Goal: Transaction & Acquisition: Book appointment/travel/reservation

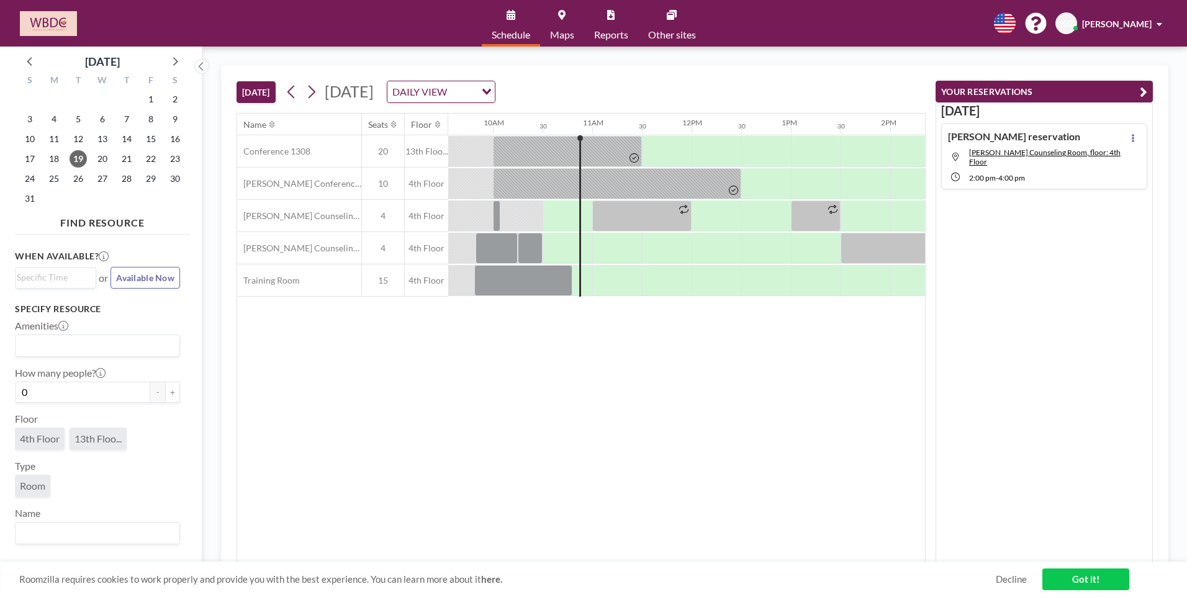
scroll to position [0, 993]
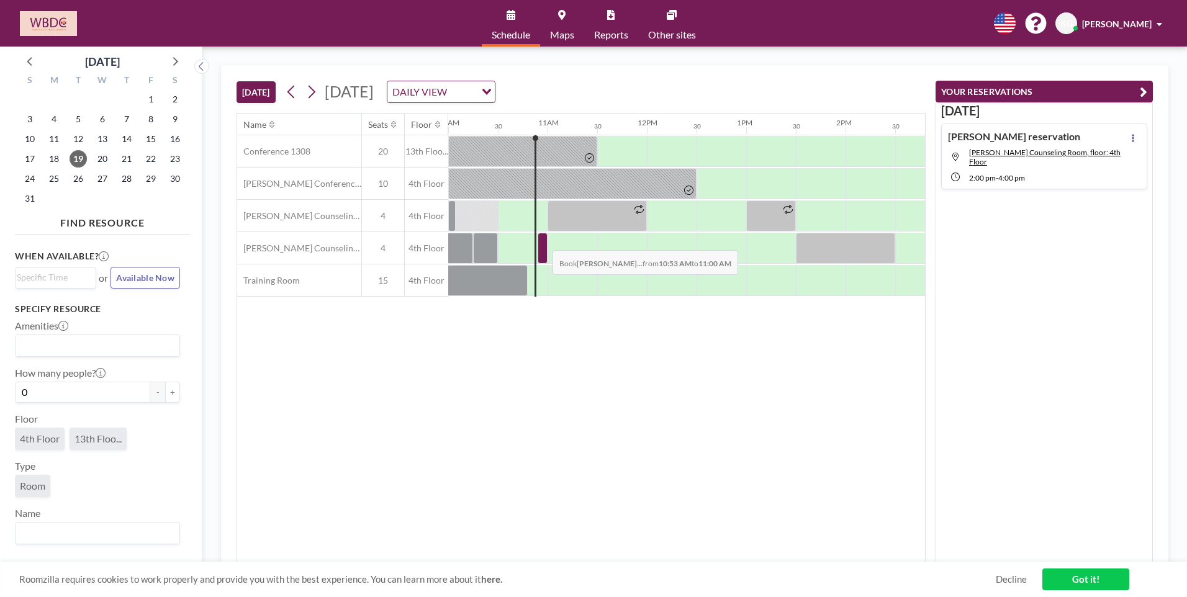
click at [543, 241] on div at bounding box center [543, 248] width 10 height 31
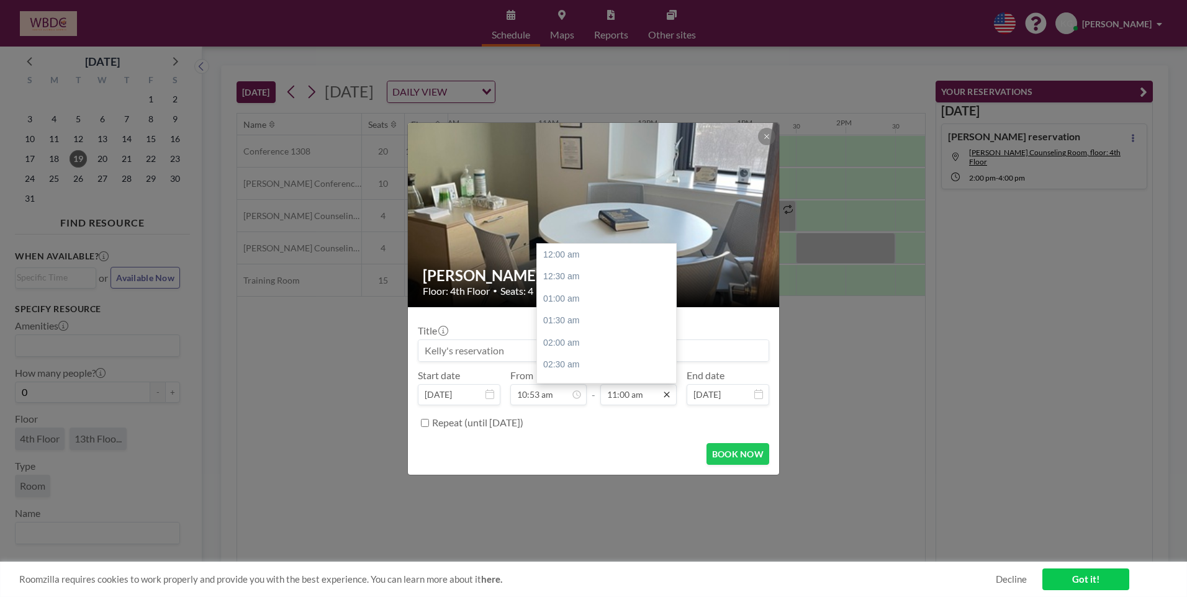
scroll to position [486, 0]
click at [666, 396] on icon at bounding box center [667, 395] width 10 height 10
click at [606, 366] on div "01:30 pm" at bounding box center [609, 365] width 145 height 22
type input "01:30 pm"
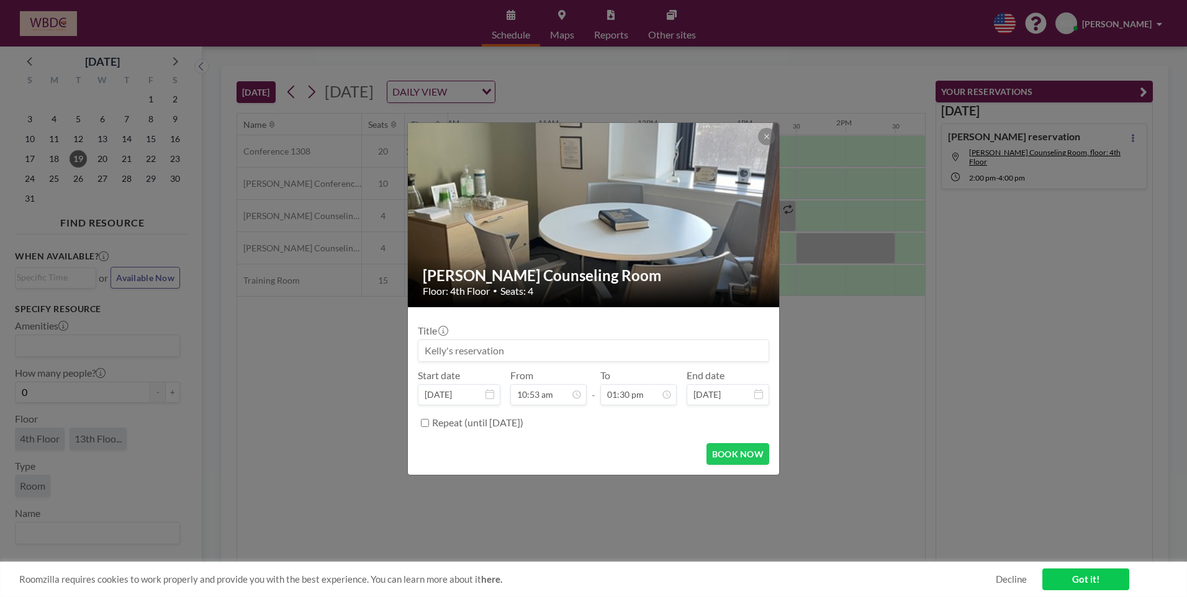
click at [582, 351] on input at bounding box center [593, 350] width 350 height 21
click at [734, 454] on button "BOOK NOW" at bounding box center [737, 454] width 63 height 22
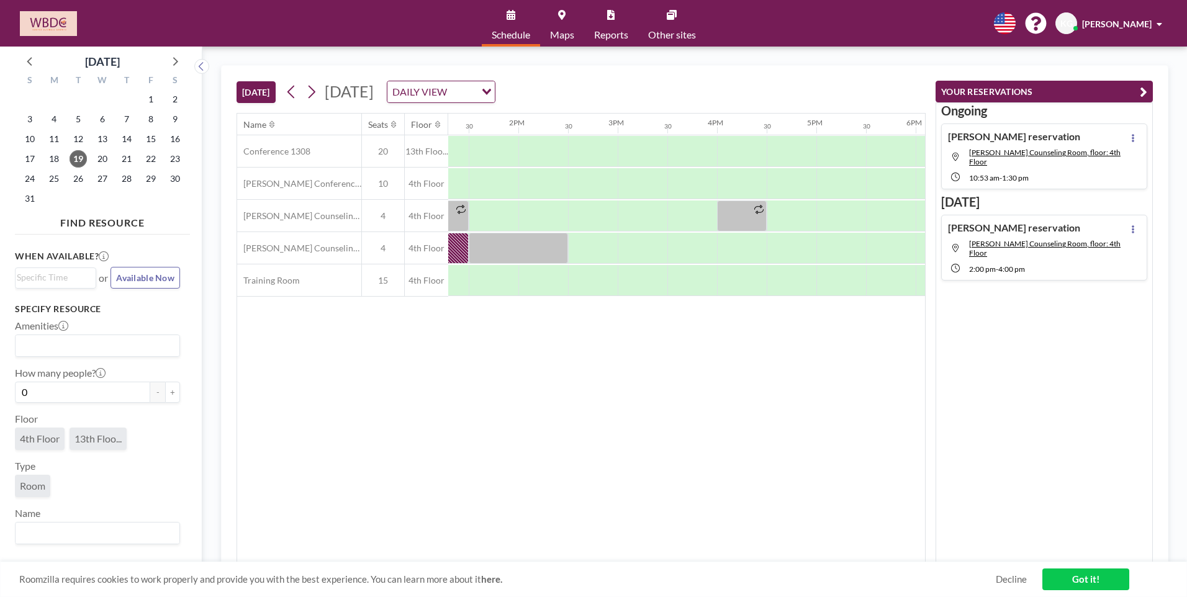
scroll to position [0, 1323]
click at [603, 250] on div at bounding box center [591, 248] width 50 height 31
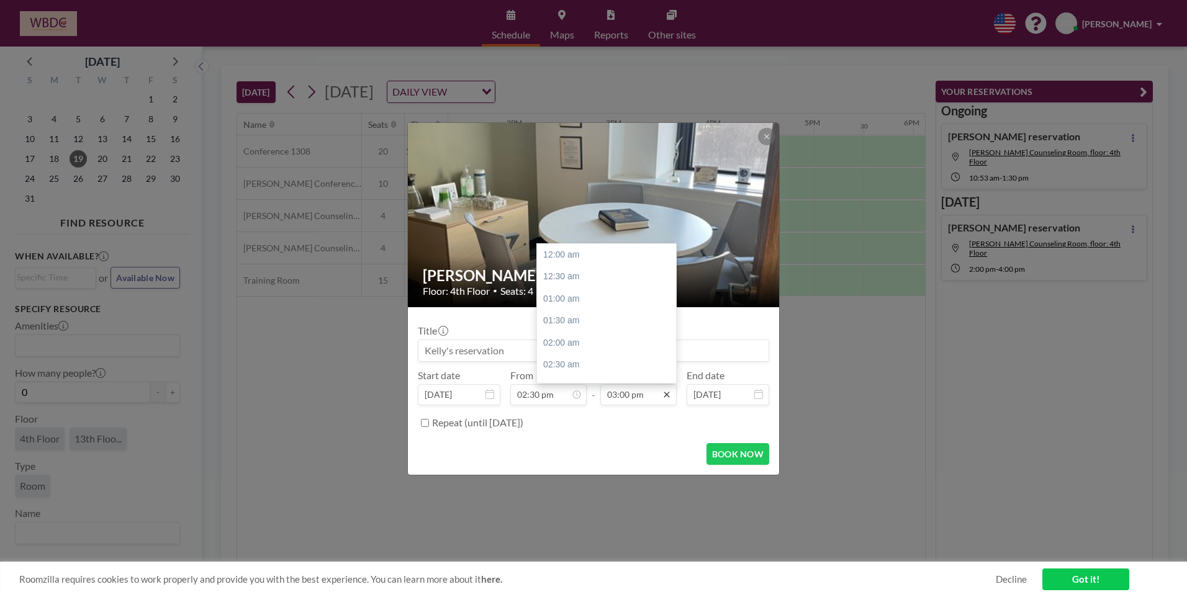
scroll to position [663, 0]
click at [600, 255] on div "03:00 pm" at bounding box center [609, 254] width 145 height 22
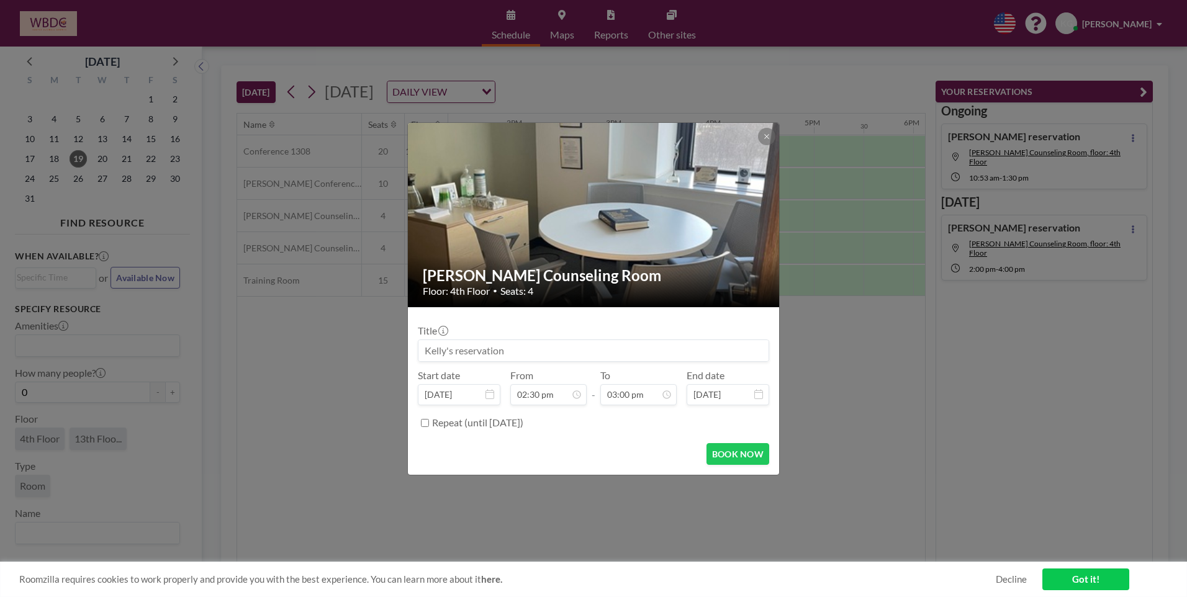
drag, startPoint x: 890, startPoint y: 417, endPoint x: 868, endPoint y: 398, distance: 29.0
click at [888, 417] on div "[PERSON_NAME] Counseling Room Floor: 4th Floor • Seats: 4 Title Start date [DAT…" at bounding box center [593, 298] width 1187 height 597
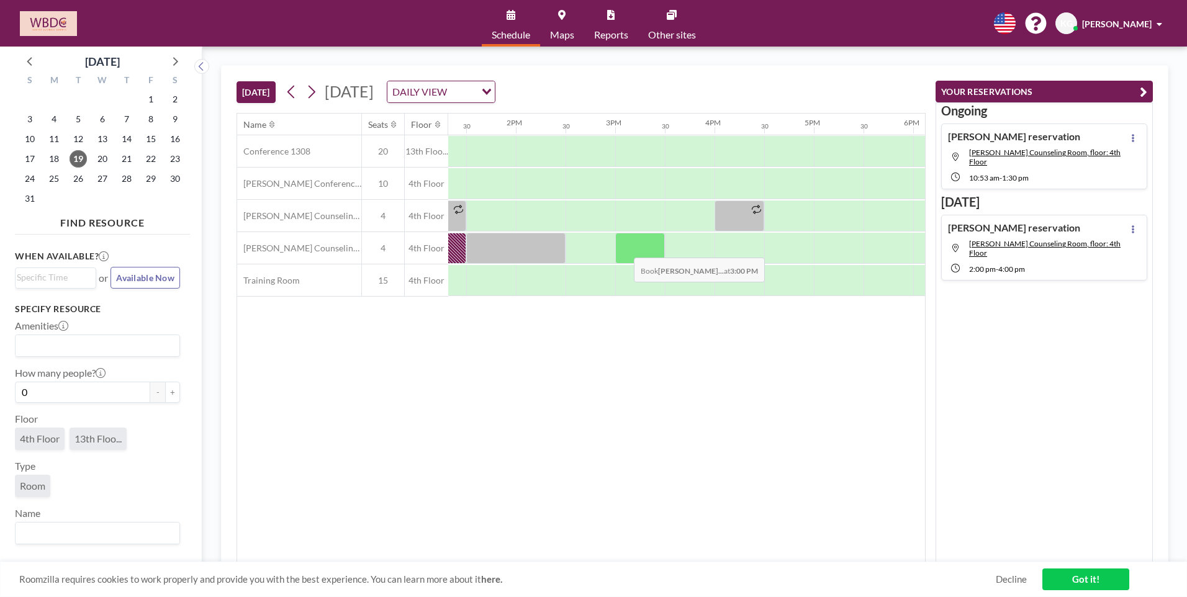
click at [624, 248] on div at bounding box center [640, 248] width 50 height 31
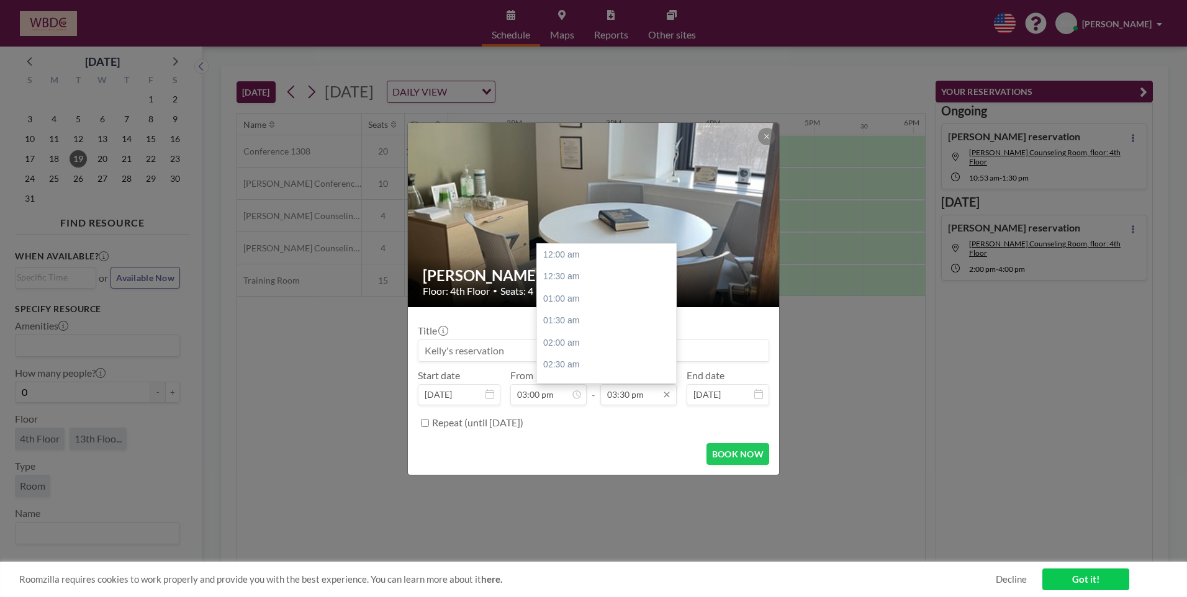
scroll to position [685, 0]
click at [588, 273] on div "04:00 pm" at bounding box center [609, 277] width 145 height 22
type input "04:00 pm"
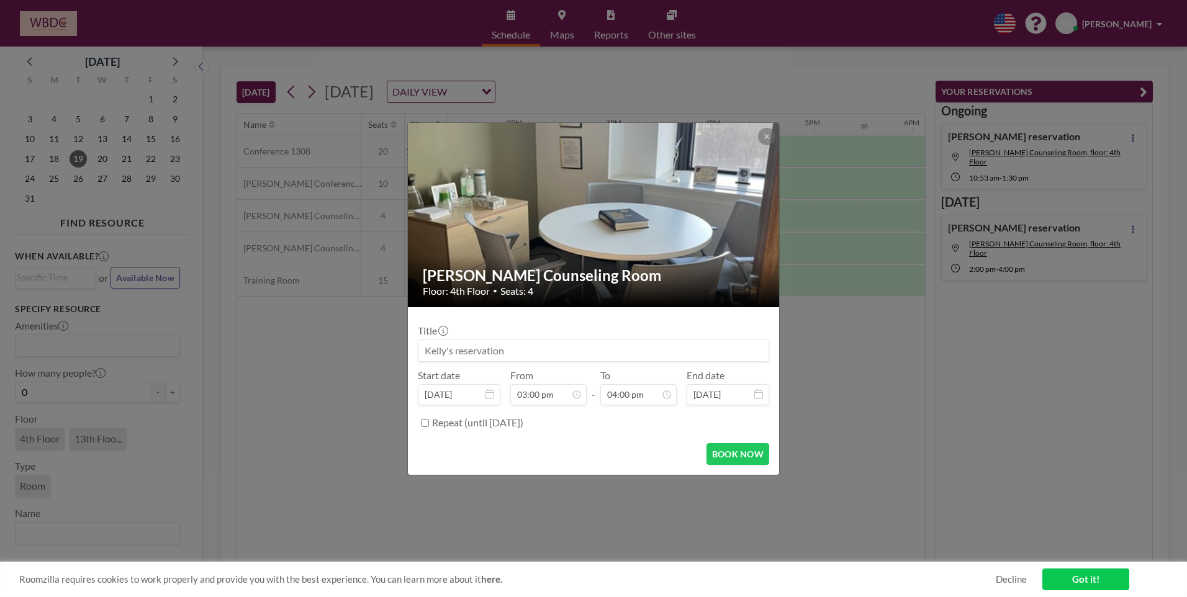
scroll to position [707, 0]
click at [729, 461] on button "BOOK NOW" at bounding box center [737, 454] width 63 height 22
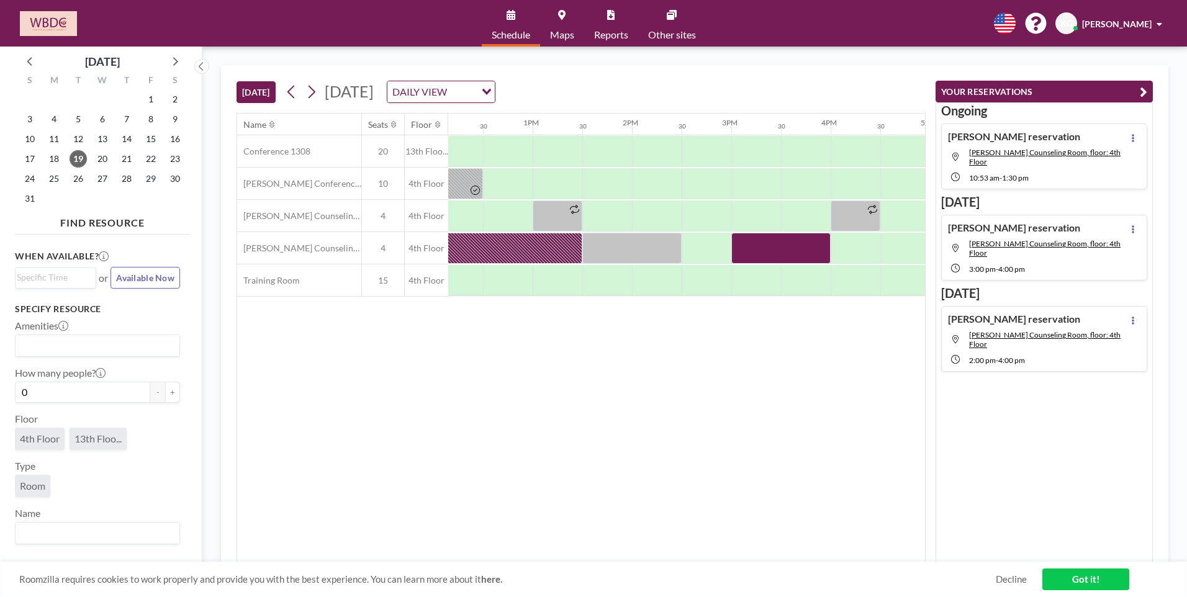
scroll to position [0, 1215]
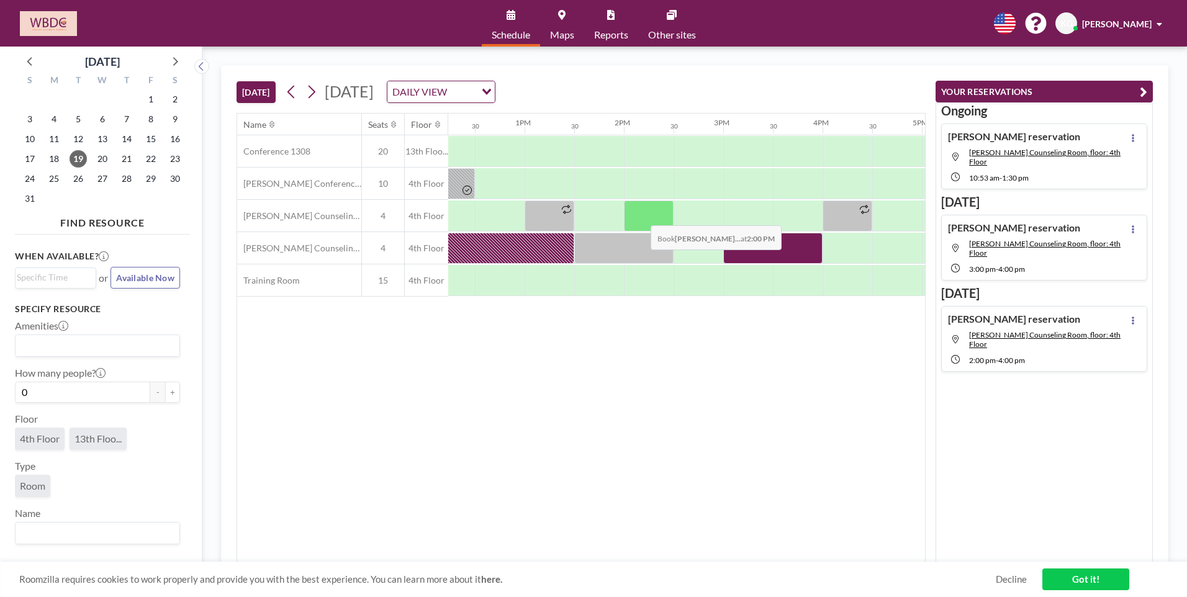
click at [641, 216] on div at bounding box center [649, 216] width 50 height 31
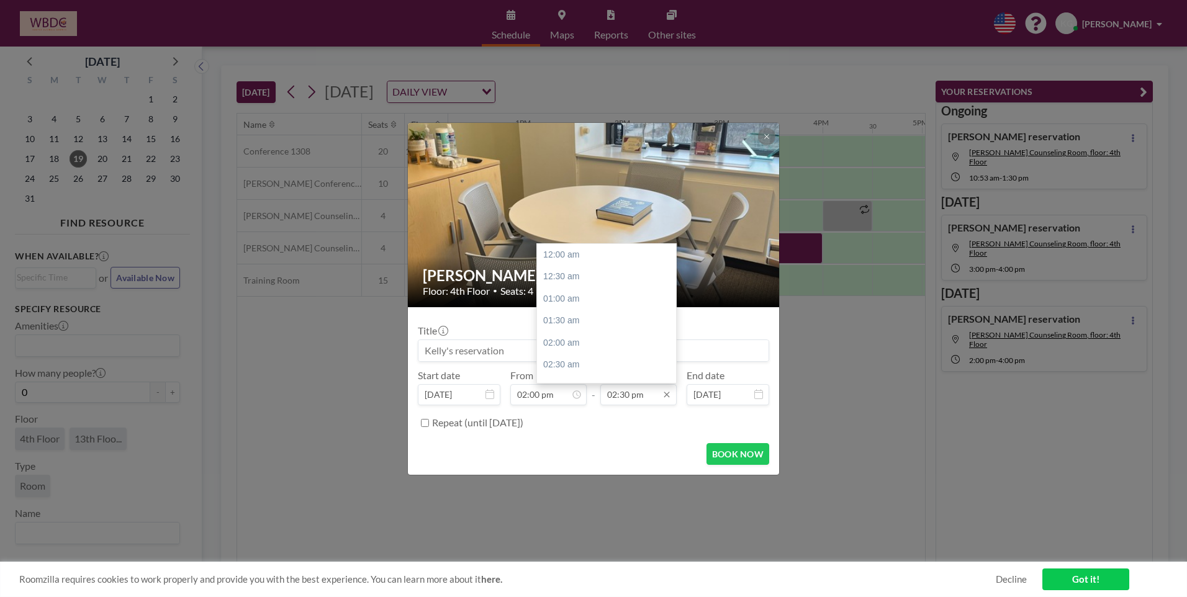
scroll to position [641, 0]
click at [645, 395] on input "02:30 pm" at bounding box center [638, 394] width 76 height 21
drag, startPoint x: 613, startPoint y: 397, endPoint x: 620, endPoint y: 387, distance: 12.1
click at [616, 397] on input "02:30 pm" at bounding box center [638, 394] width 76 height 21
type input "02:30 pm"
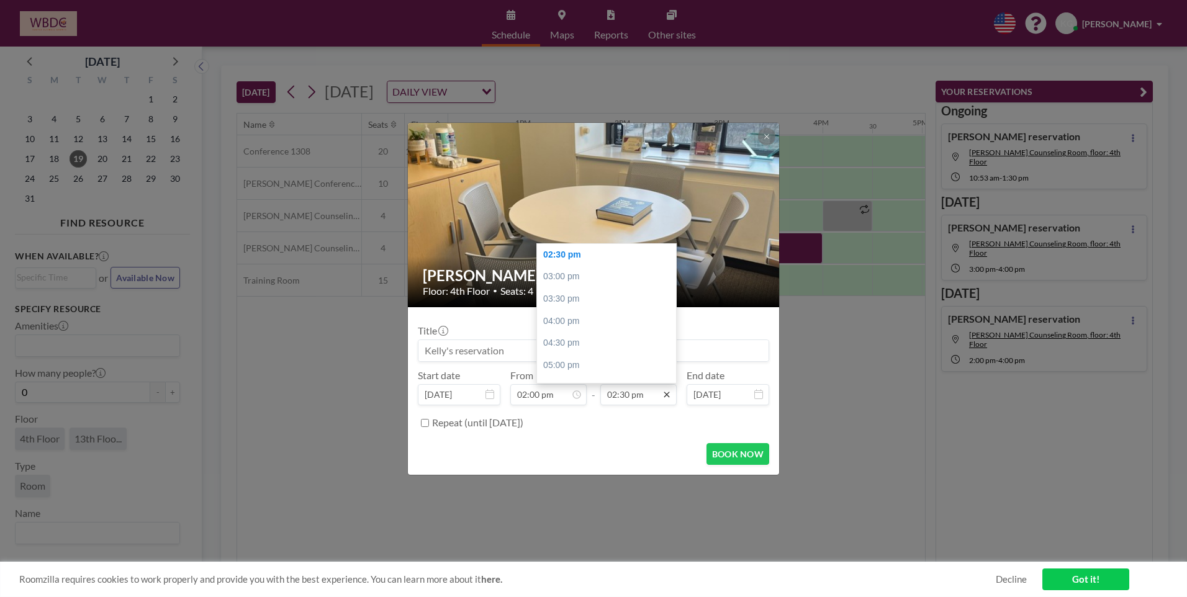
click at [667, 393] on icon at bounding box center [667, 395] width 10 height 10
click at [668, 394] on icon at bounding box center [667, 395] width 6 height 6
drag, startPoint x: 649, startPoint y: 390, endPoint x: 545, endPoint y: 394, distance: 103.8
click at [548, 392] on div "Start date [DATE] From 02:00 pm 11:00 am 11:30 am 12:00 pm 12:30 pm 01:00 pm 01…" at bounding box center [593, 387] width 351 height 36
click at [579, 284] on div "03:00 pm" at bounding box center [609, 277] width 145 height 22
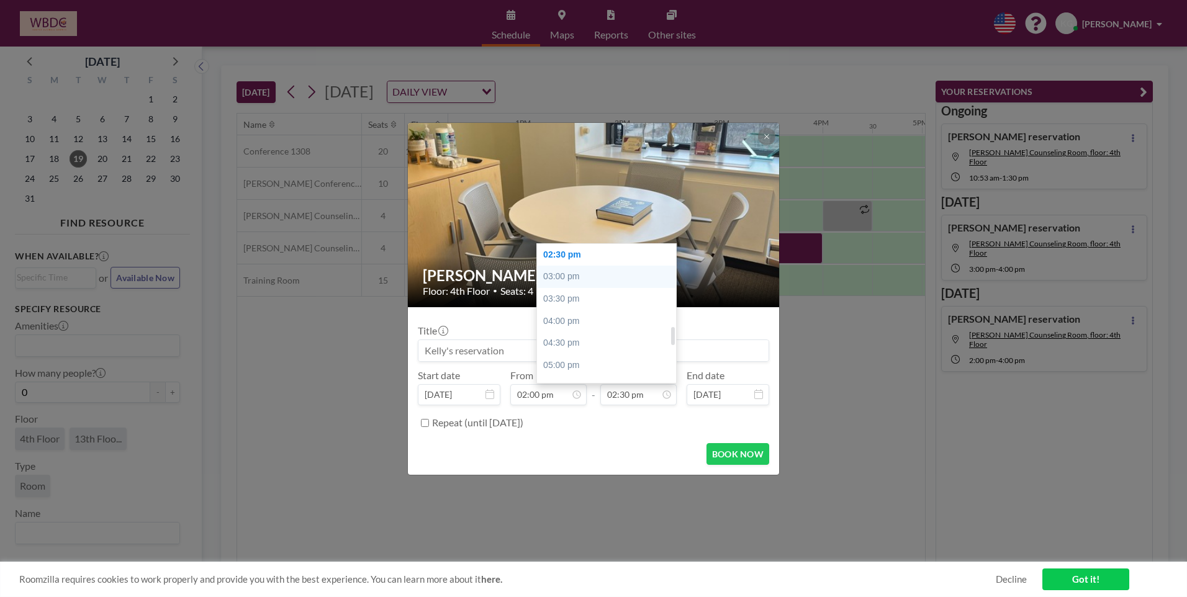
type input "03:00 pm"
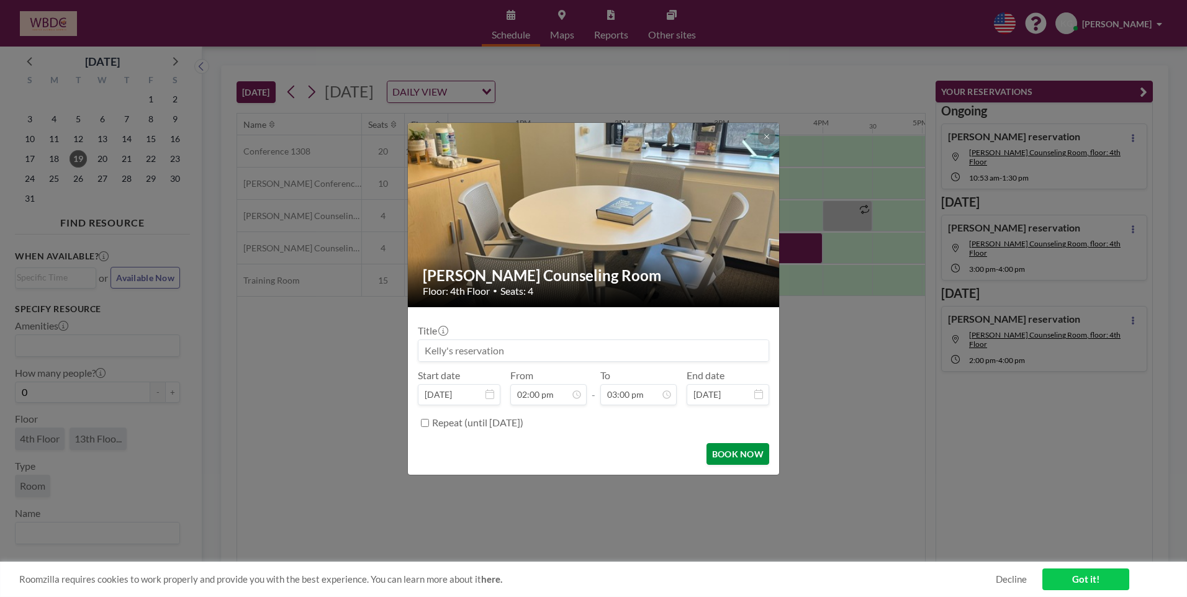
scroll to position [663, 0]
click at [732, 453] on button "BOOK NOW" at bounding box center [737, 454] width 63 height 22
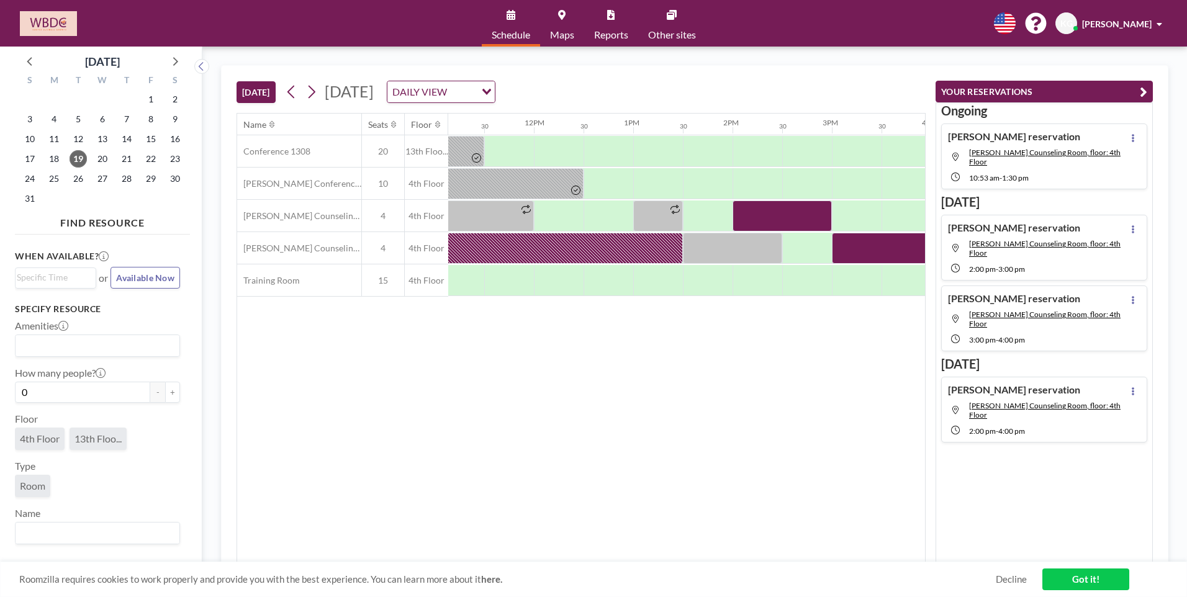
scroll to position [0, 1075]
